Goal: Information Seeking & Learning: Learn about a topic

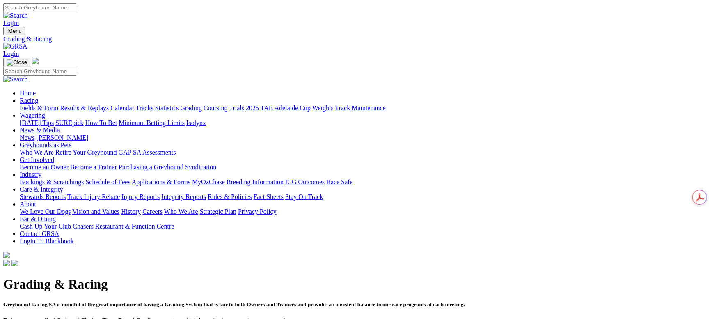
click at [58, 104] on link "Fields & Form" at bounding box center [39, 107] width 39 height 7
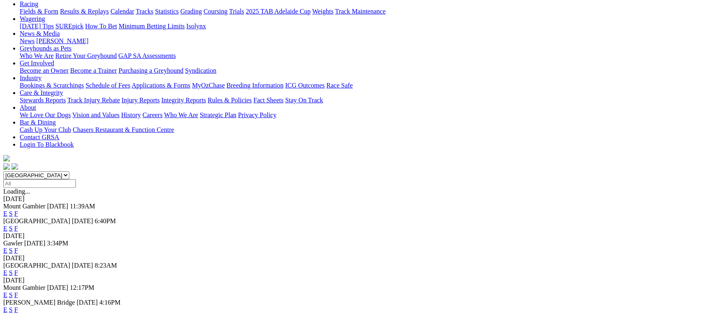
scroll to position [184, 0]
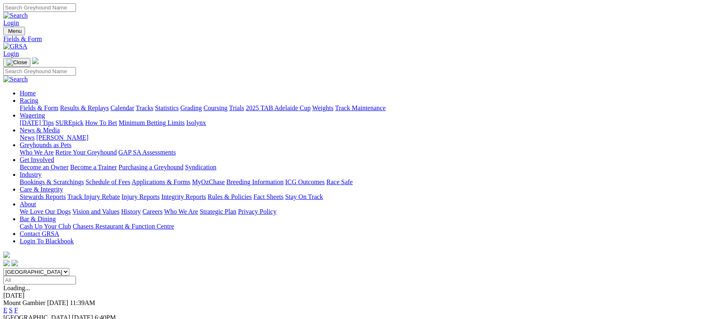
click at [134, 104] on link "Calendar" at bounding box center [122, 107] width 24 height 7
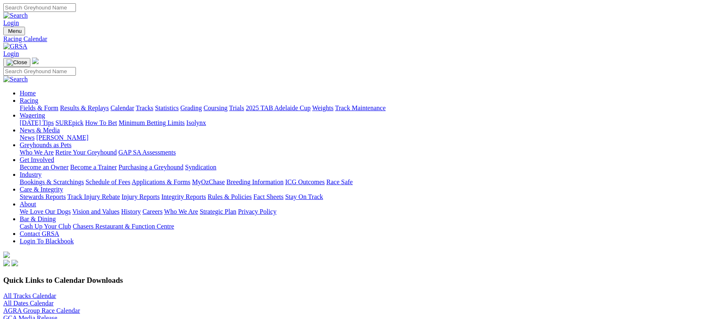
click at [56, 292] on link "All Tracks Calendar" at bounding box center [29, 295] width 53 height 7
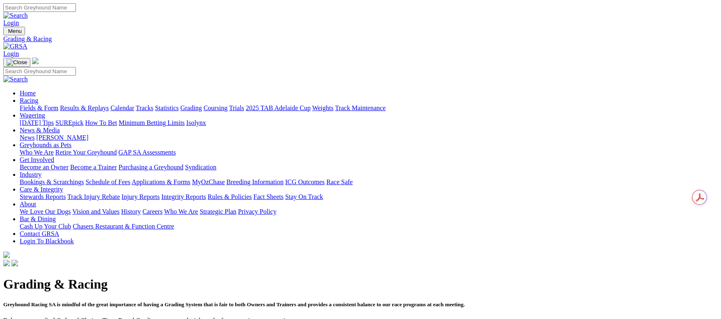
click at [58, 104] on link "Fields & Form" at bounding box center [39, 107] width 39 height 7
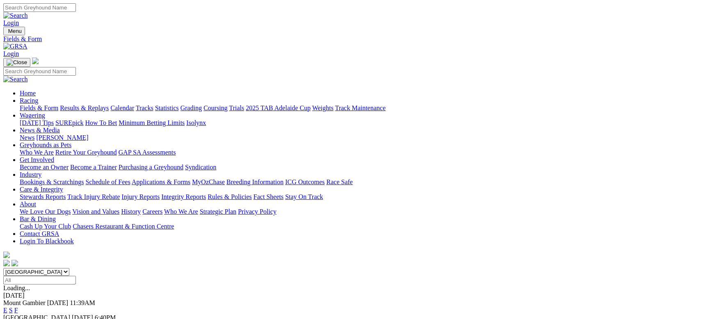
click at [109, 104] on link "Results & Replays" at bounding box center [84, 107] width 49 height 7
click at [134, 104] on link "Calendar" at bounding box center [122, 107] width 24 height 7
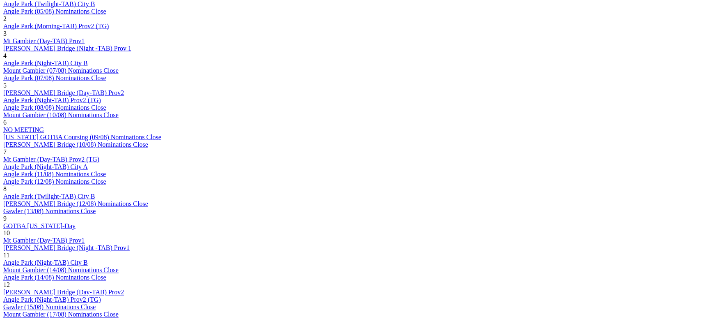
scroll to position [677, 0]
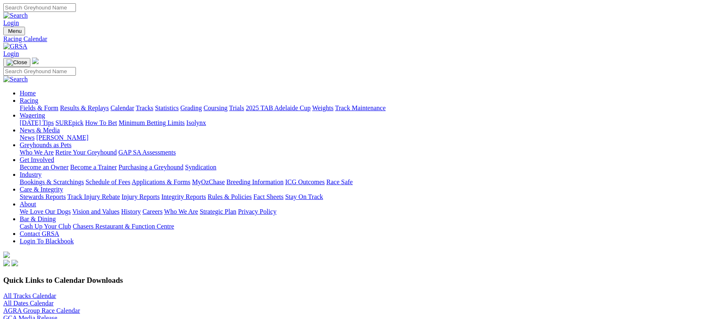
click at [58, 104] on link "Fields & Form" at bounding box center [39, 107] width 39 height 7
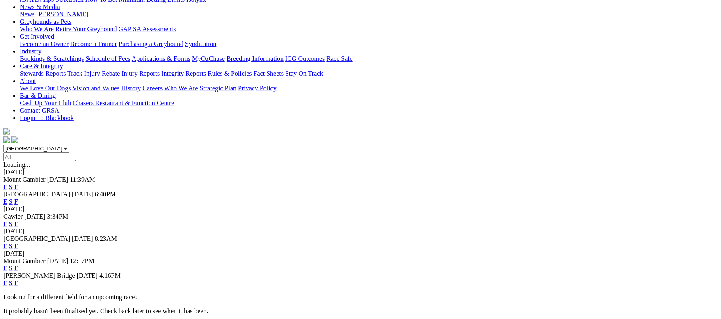
scroll to position [62, 0]
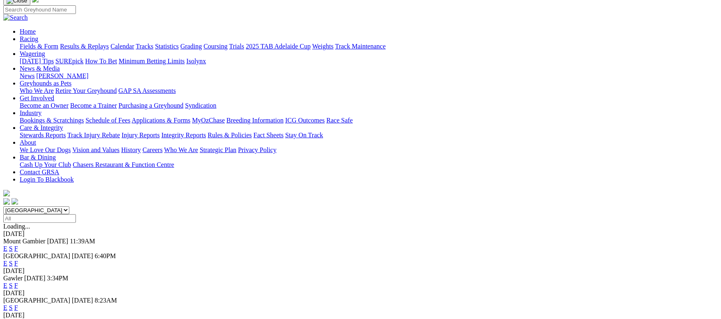
click at [18, 260] on link "F" at bounding box center [16, 263] width 4 height 7
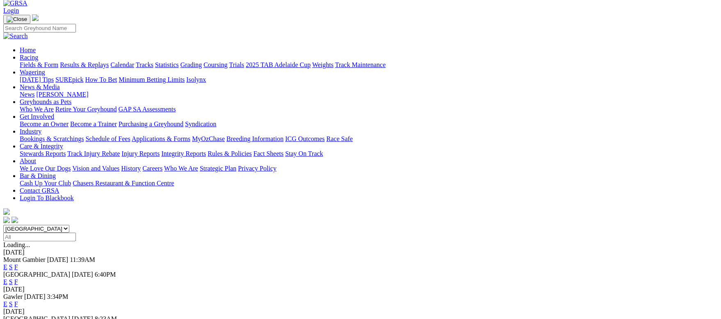
scroll to position [62, 0]
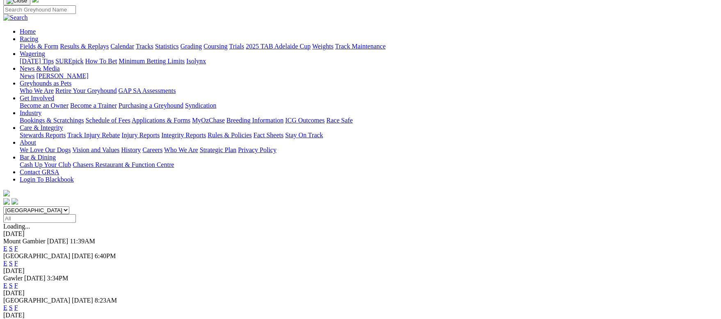
click at [18, 304] on link "F" at bounding box center [16, 307] width 4 height 7
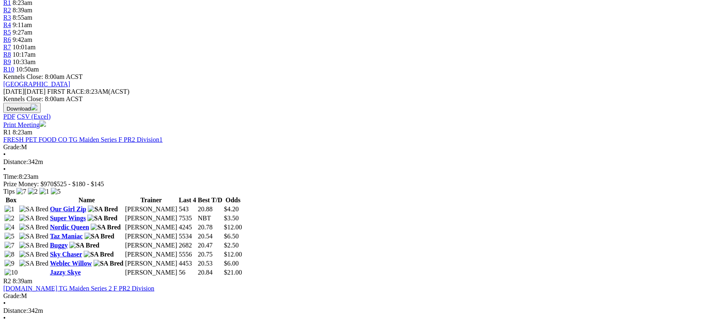
scroll to position [308, 0]
